Goal: Task Accomplishment & Management: Use online tool/utility

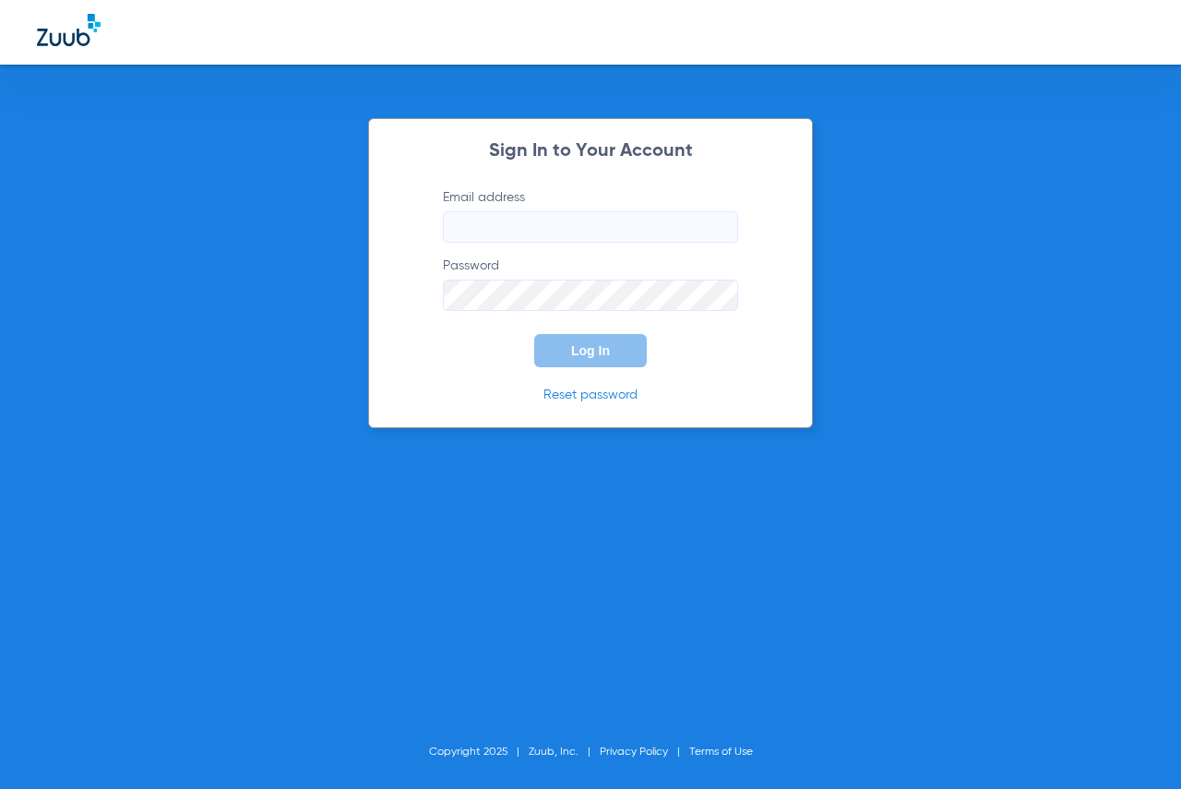
type input "[EMAIL_ADDRESS][DOMAIN_NAME]"
click at [601, 355] on span "Log In" at bounding box center [590, 350] width 39 height 15
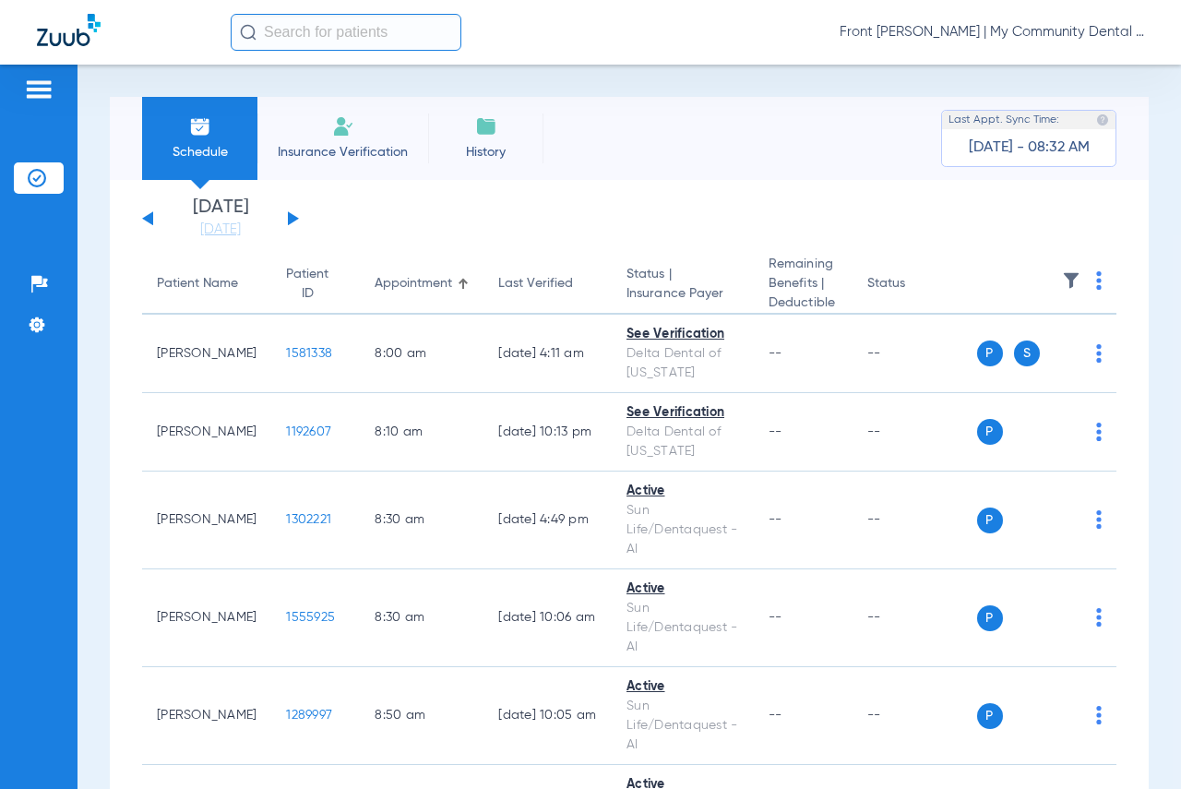
drag, startPoint x: 292, startPoint y: 216, endPoint x: 305, endPoint y: 216, distance: 12.9
click at [292, 216] on button at bounding box center [293, 218] width 11 height 14
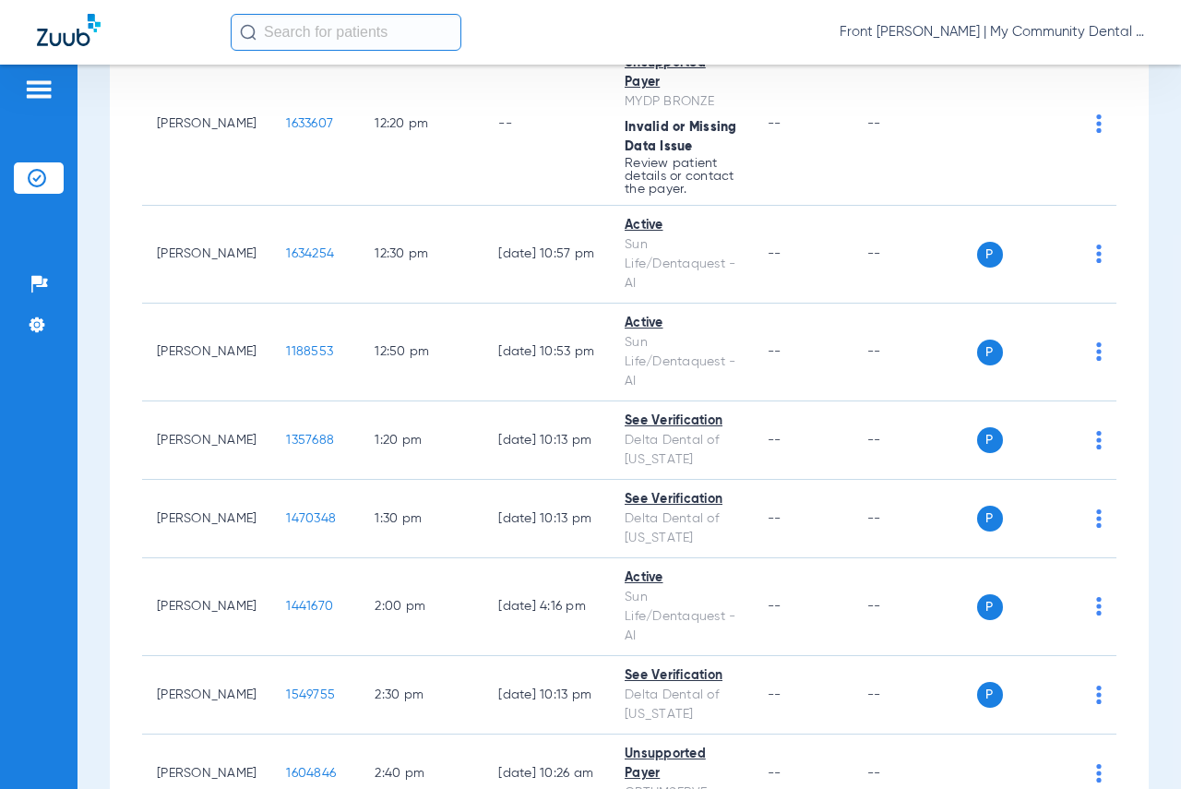
scroll to position [2029, 0]
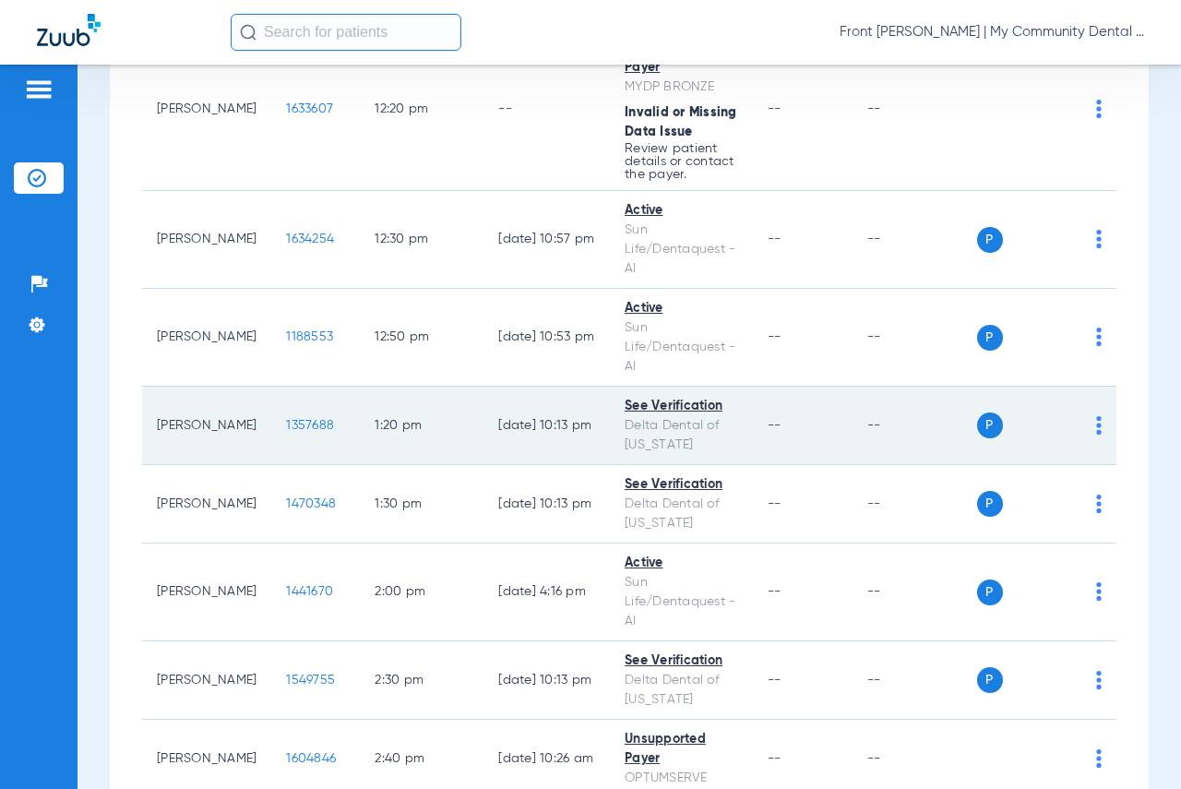
click at [287, 419] on span "1357688" at bounding box center [310, 425] width 48 height 13
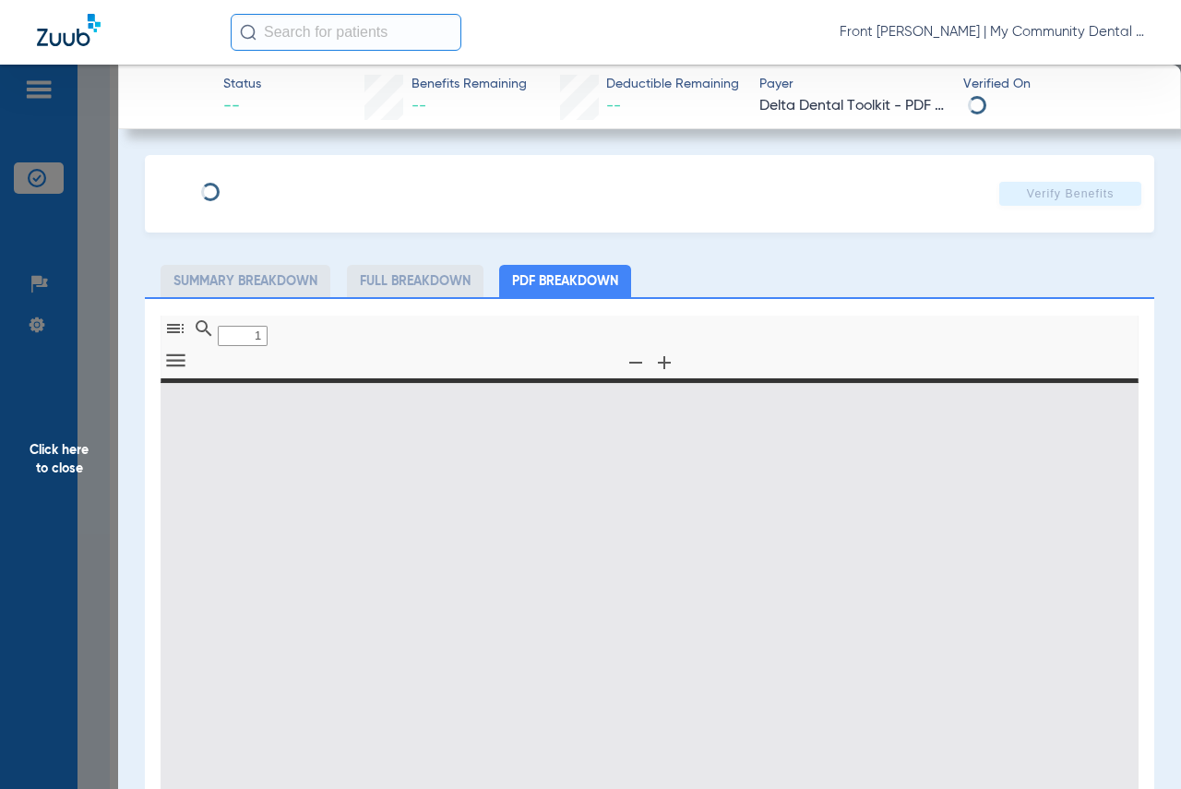
type input "0"
select select "page-width"
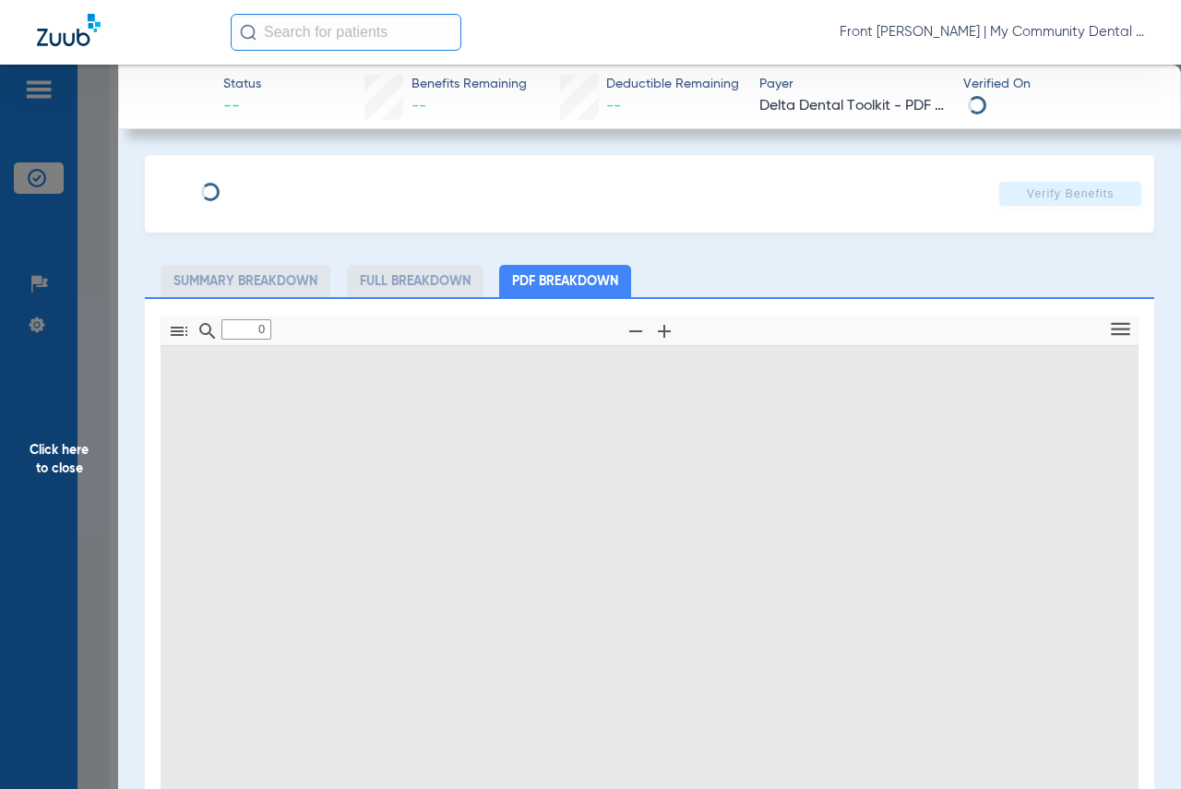
type input "1"
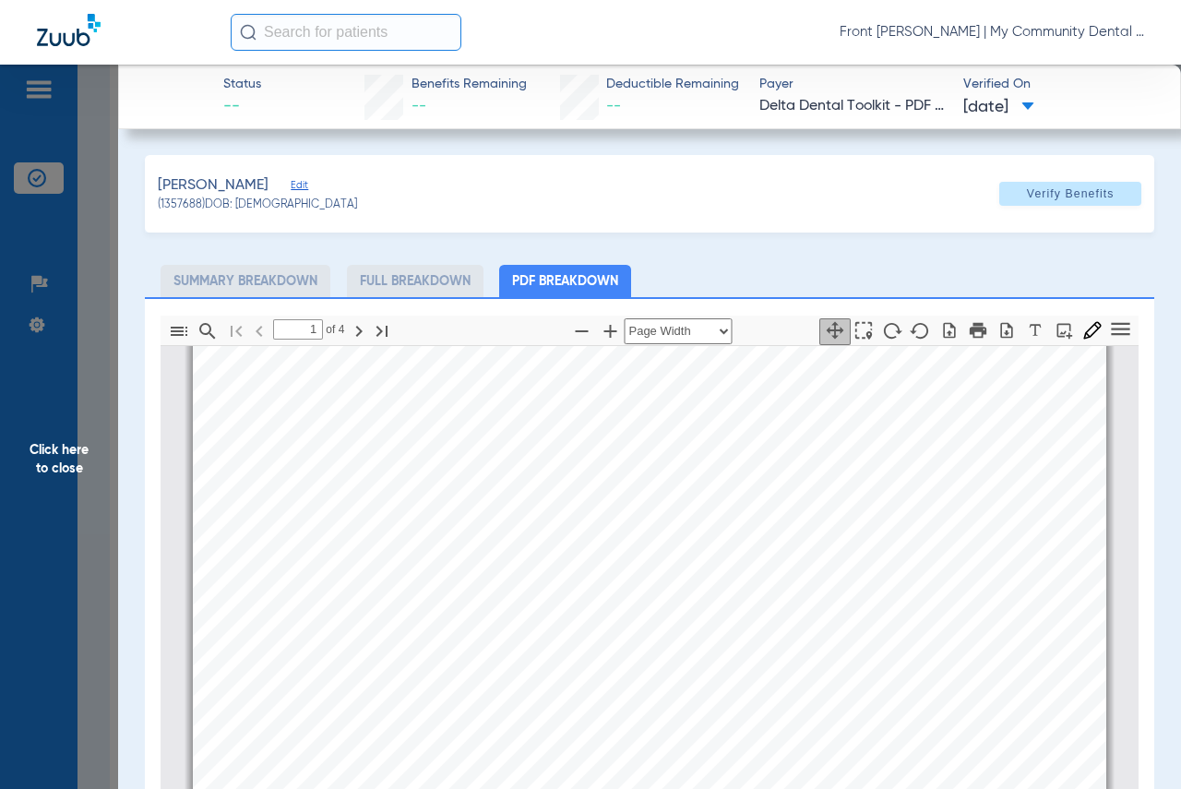
scroll to position [286, 0]
drag, startPoint x: 56, startPoint y: 453, endPoint x: 232, endPoint y: 460, distance: 176.3
click at [56, 455] on span "Click here to close" at bounding box center [59, 459] width 118 height 789
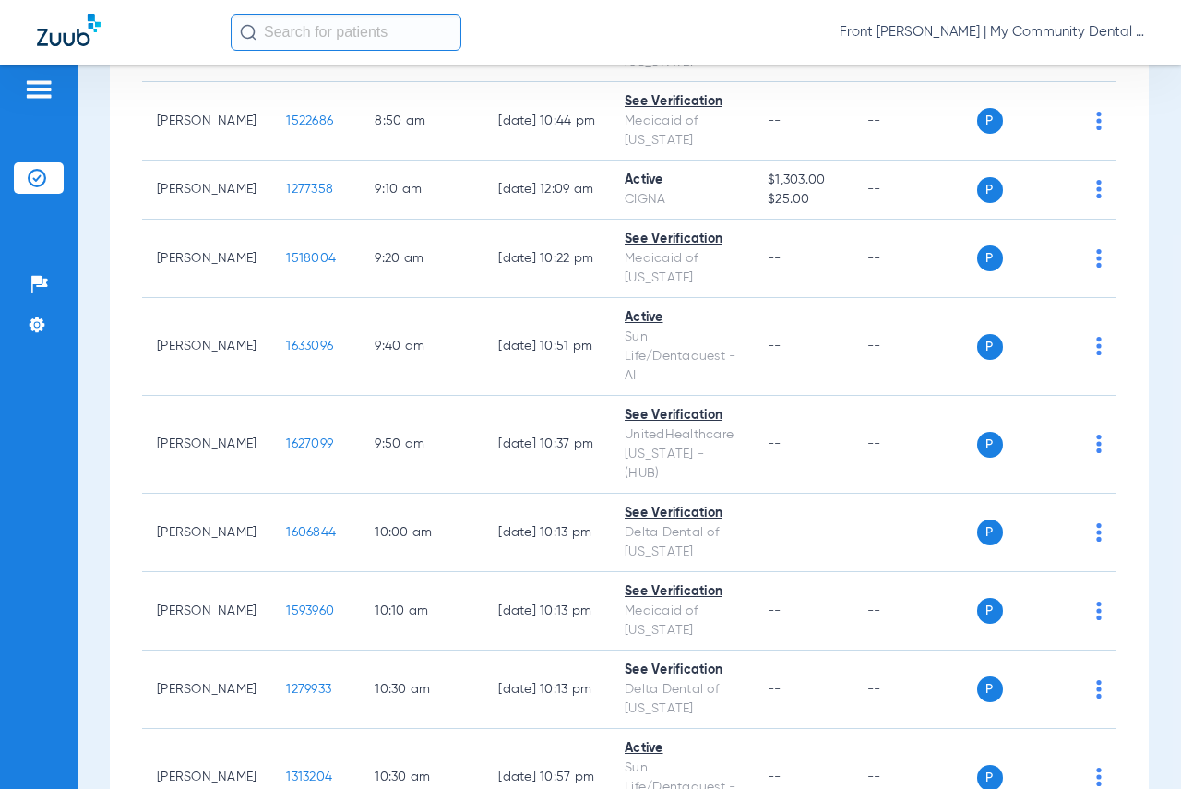
scroll to position [646, 0]
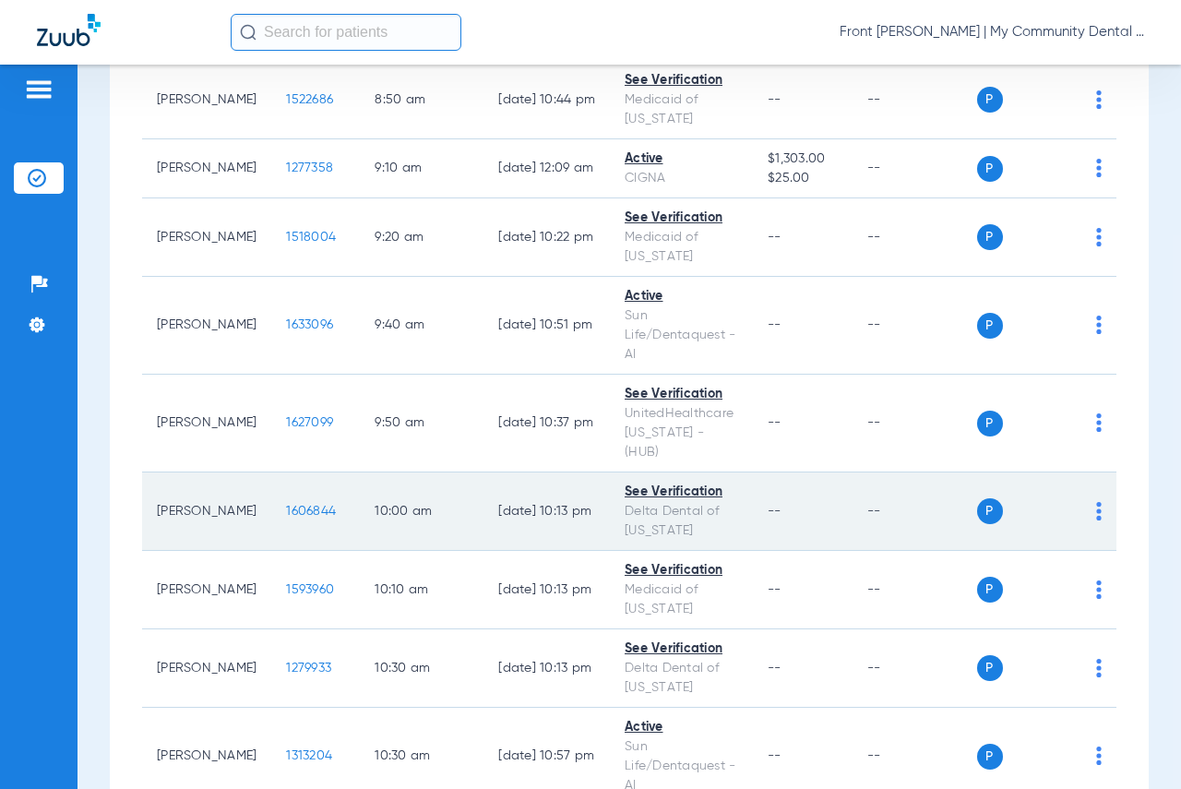
click at [296, 505] on span "1606844" at bounding box center [311, 511] width 50 height 13
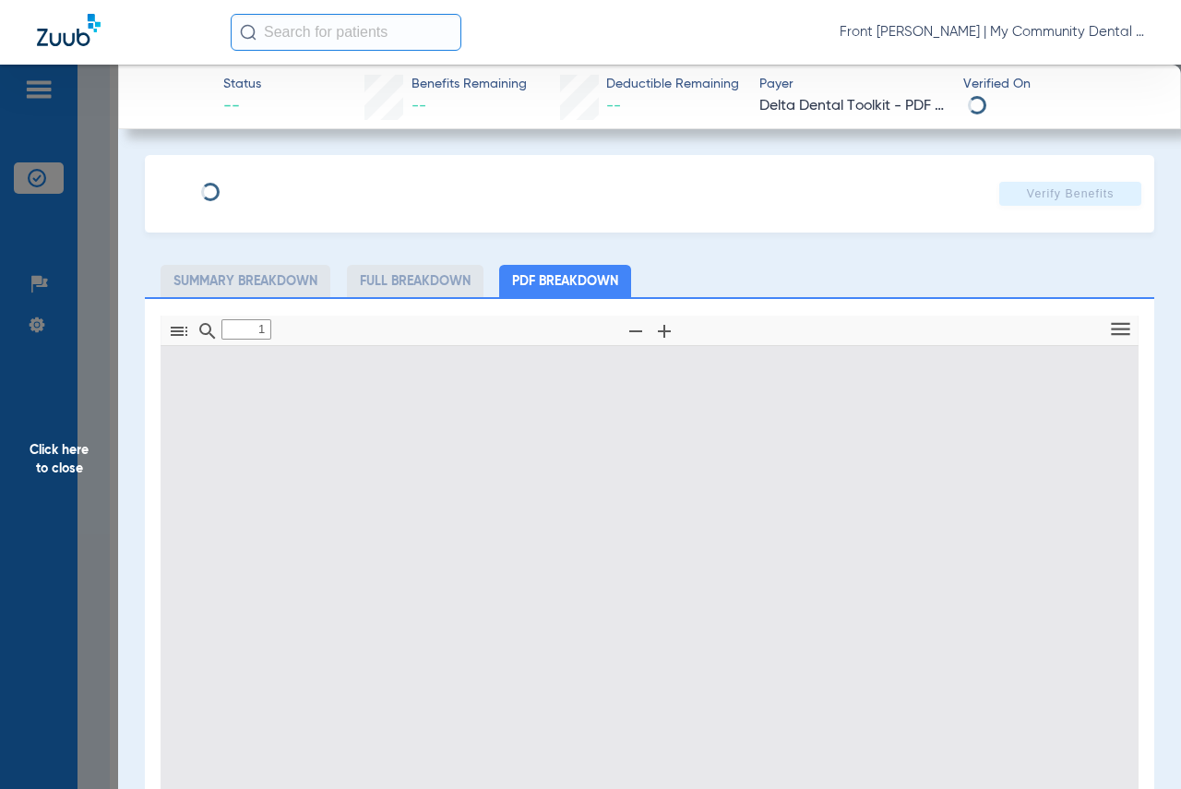
type input "0"
select select "page-width"
type input "1"
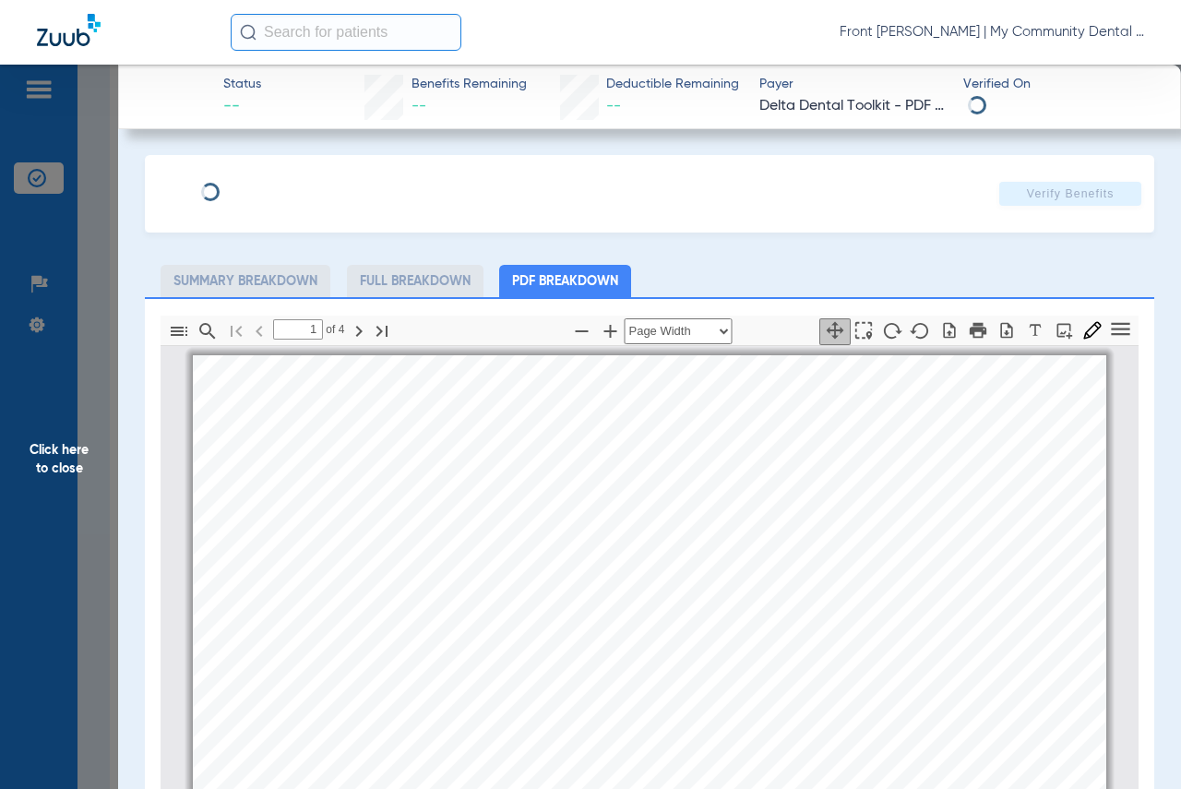
scroll to position [9, 0]
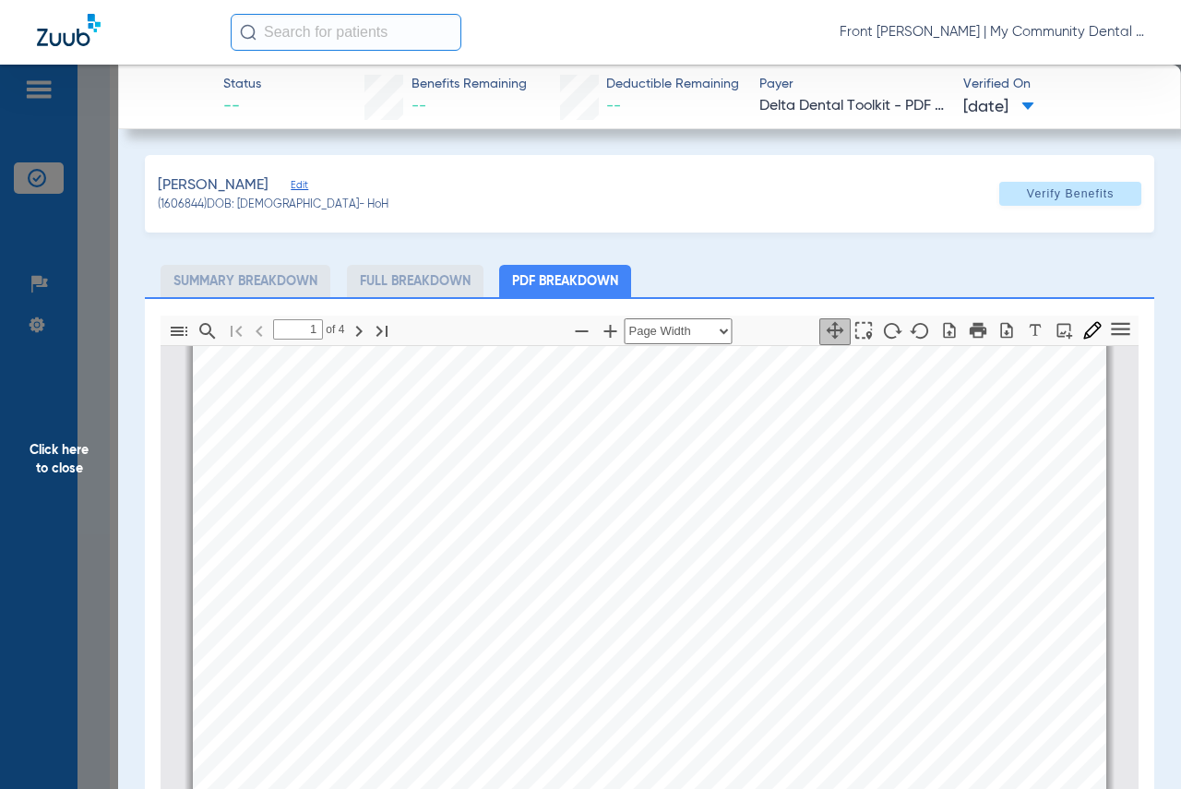
click at [53, 454] on span "Click here to close" at bounding box center [59, 459] width 118 height 789
